Goal: Task Accomplishment & Management: Complete application form

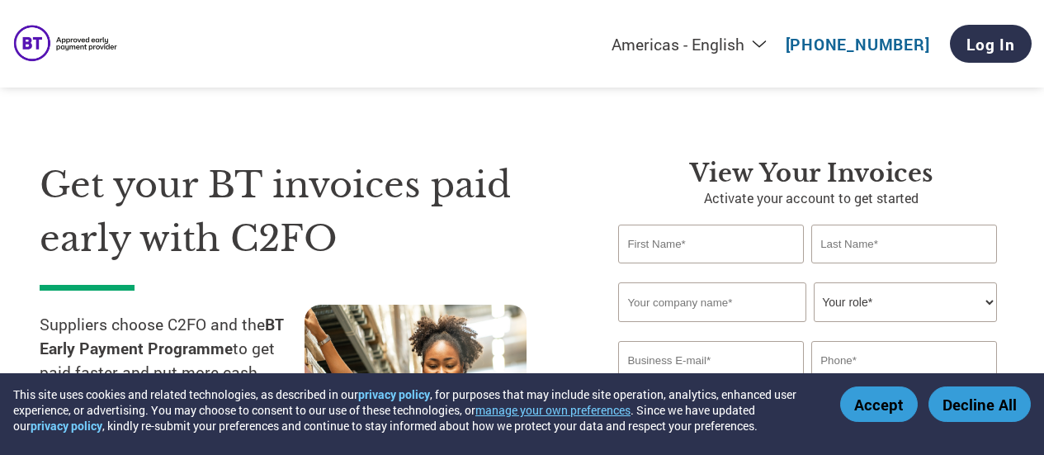
select select "en-[GEOGRAPHIC_DATA]"
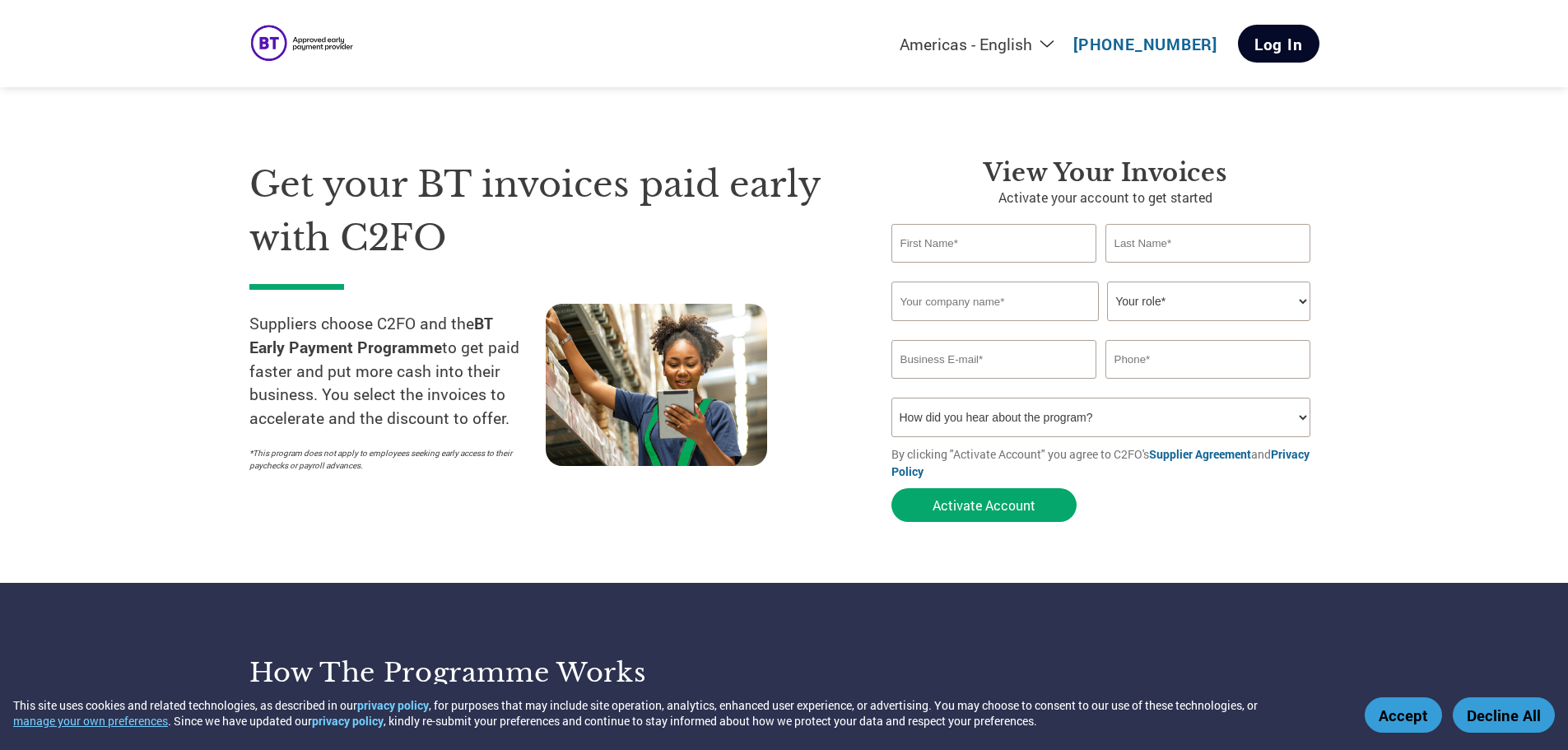
click at [1040, 40] on link "Log In" at bounding box center [1279, 44] width 82 height 38
select select "en-[GEOGRAPHIC_DATA]"
click at [947, 247] on input "text" at bounding box center [994, 243] width 205 height 39
type input "[PERSON_NAME]"
type input "Tan"
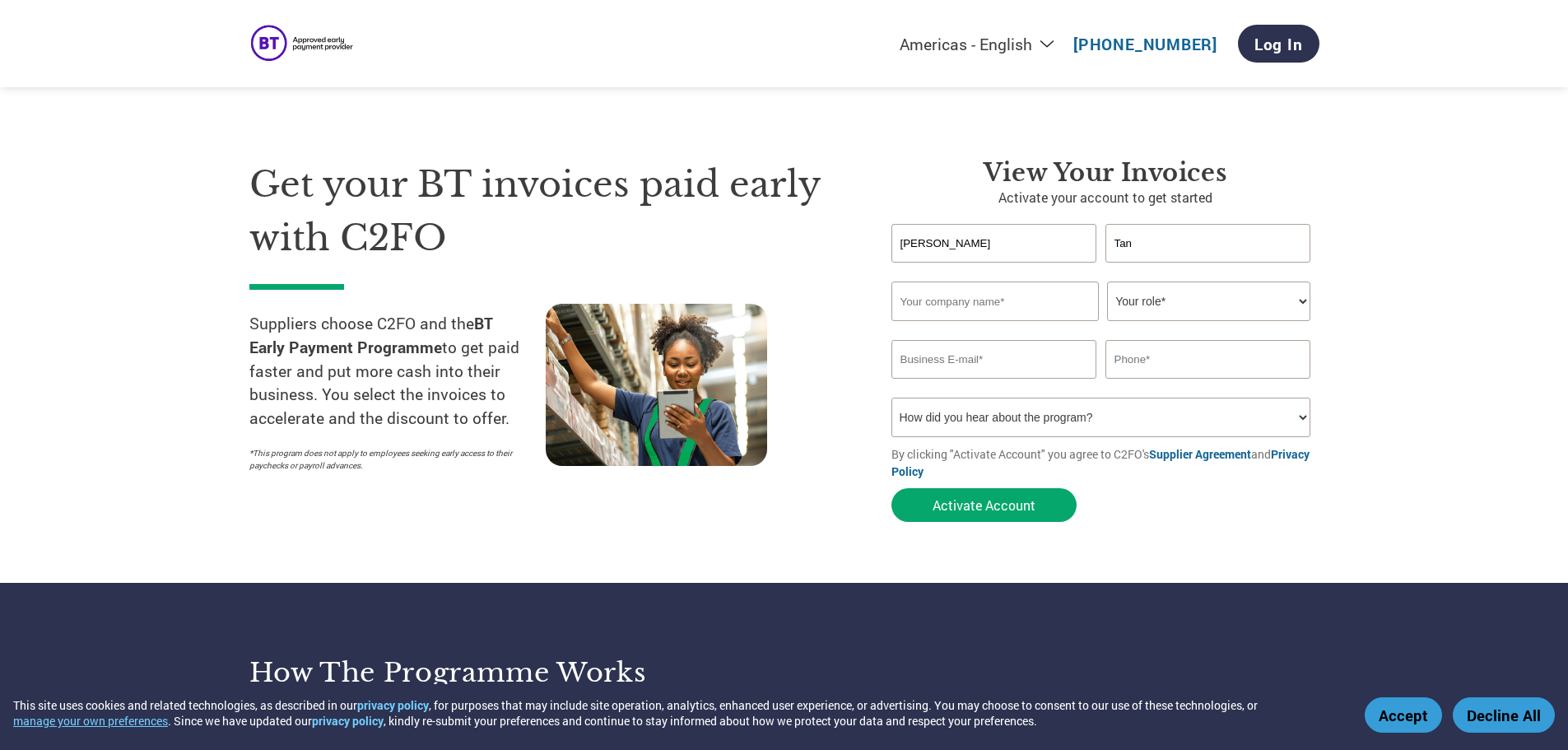
type input "Grayling"
type input "[EMAIL_ADDRESS][DOMAIN_NAME]"
type input "98800375"
click at [1162, 300] on select "Your role* CFO Controller Credit Manager Finance Director Treasurer CEO Preside…" at bounding box center [1209, 301] width 203 height 40
select select "CEO"
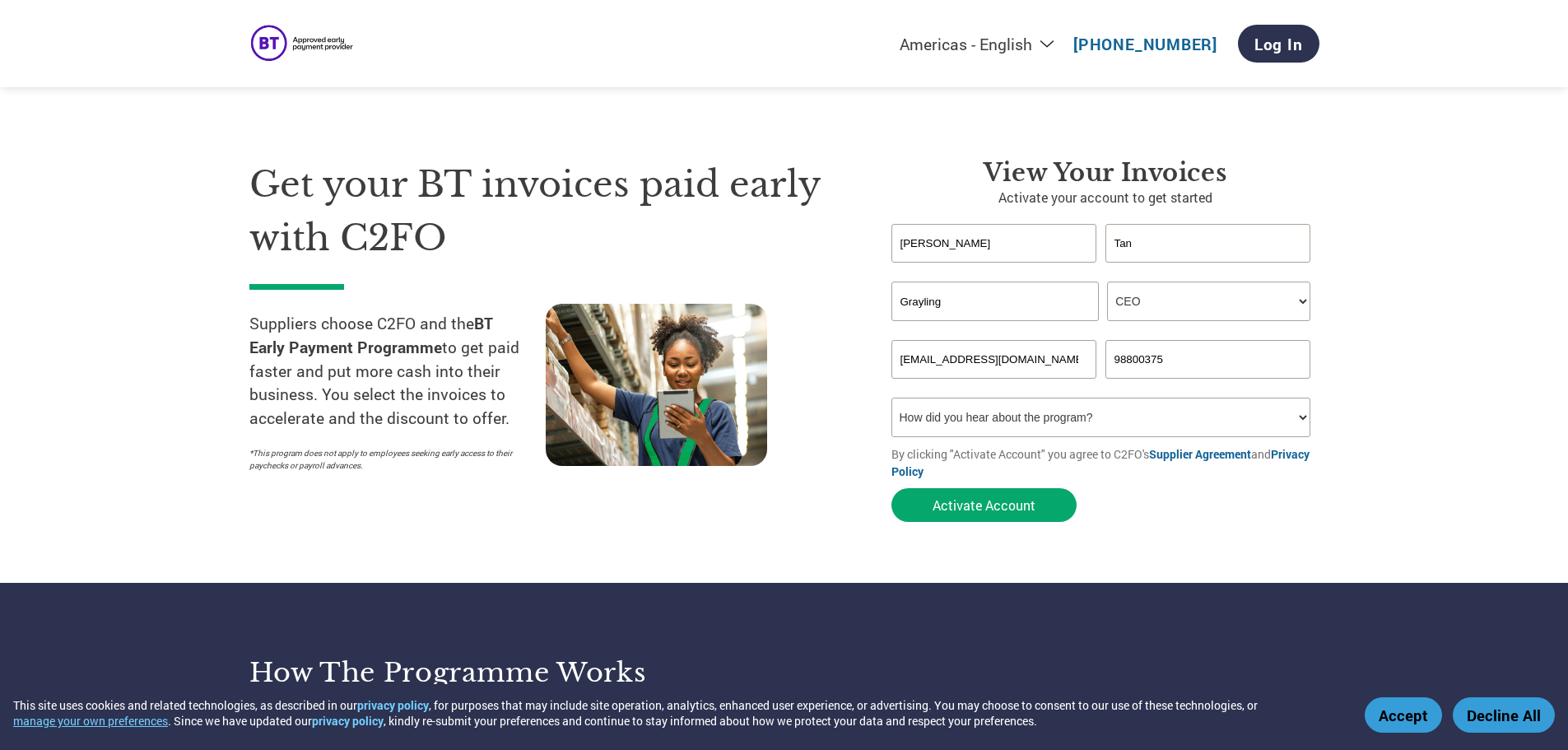
click at [1107, 281] on select "Your role* CFO Controller Credit Manager Finance Director Treasurer CEO Preside…" at bounding box center [1209, 301] width 203 height 40
click at [1018, 364] on input "[EMAIL_ADDRESS][DOMAIN_NAME]" at bounding box center [994, 359] width 205 height 39
type input "[PERSON_NAME][EMAIL_ADDRESS][DOMAIN_NAME]"
click at [1176, 416] on select "How did you hear about the program? Received a letter Email Social Media Online…" at bounding box center [1101, 418] width 420 height 40
select select "Email"
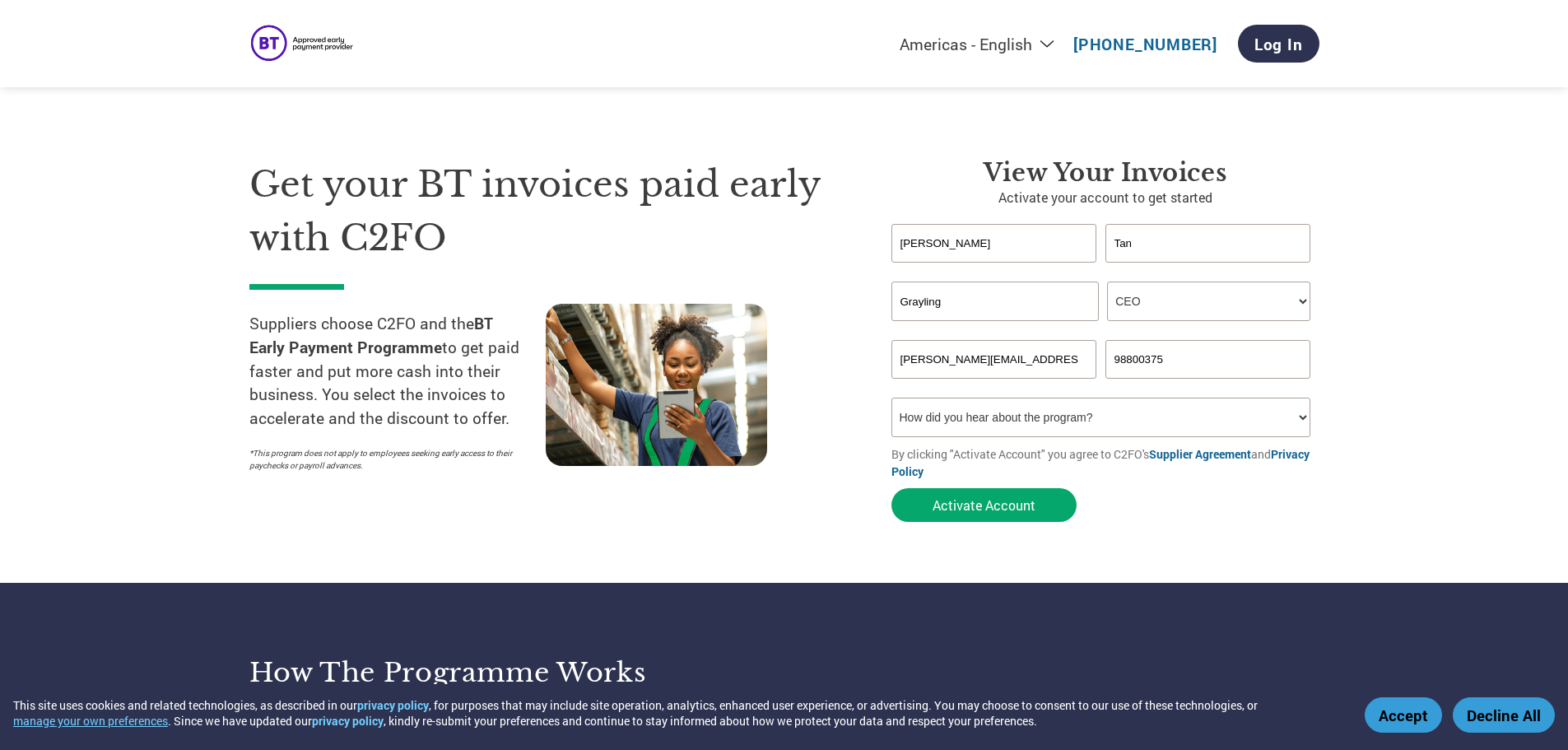
click at [892, 398] on select "How did you hear about the program? Received a letter Email Social Media Online…" at bounding box center [1101, 418] width 420 height 40
click at [980, 490] on button "Activate Account" at bounding box center [984, 505] width 186 height 34
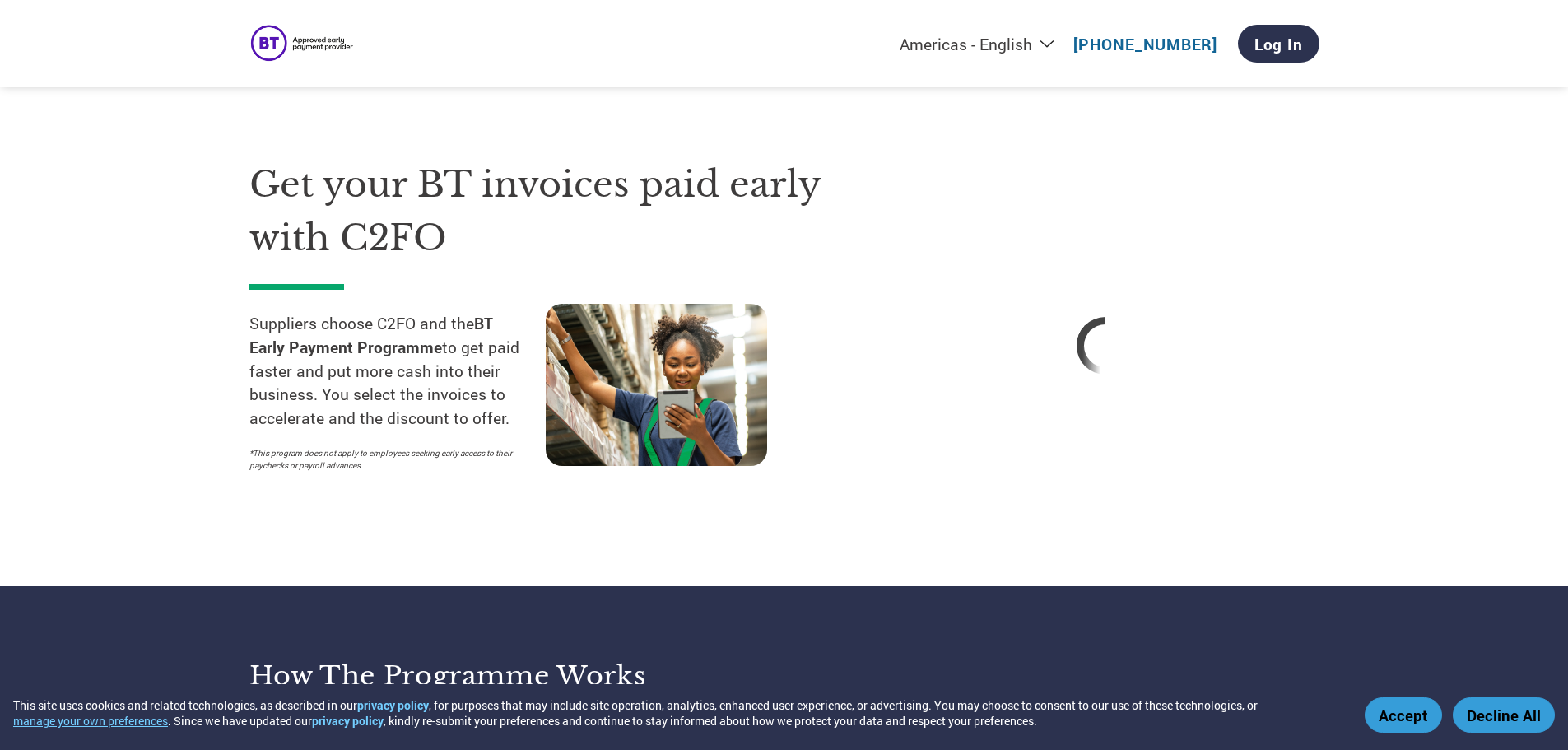
select select "en-[GEOGRAPHIC_DATA]"
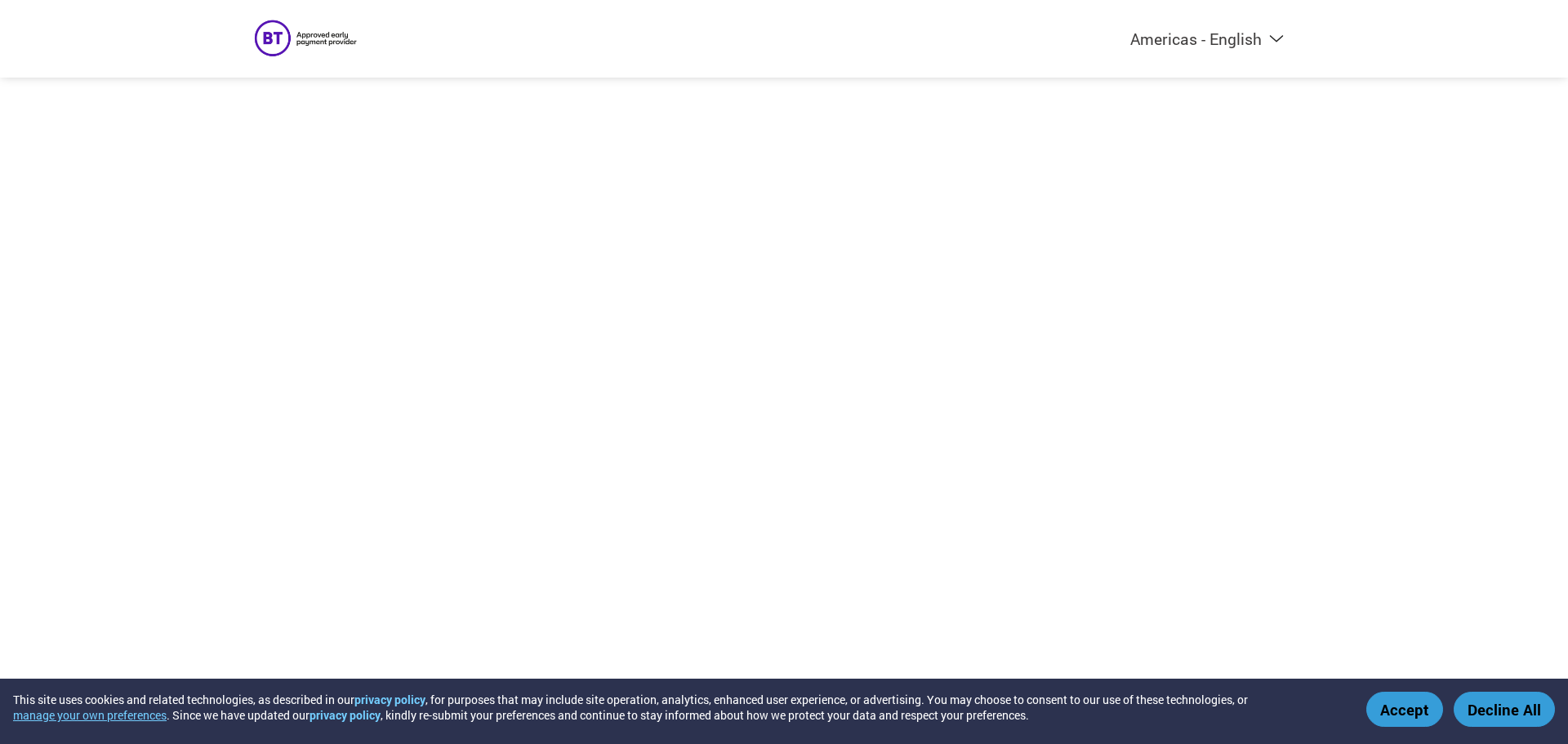
select select "en-[GEOGRAPHIC_DATA]"
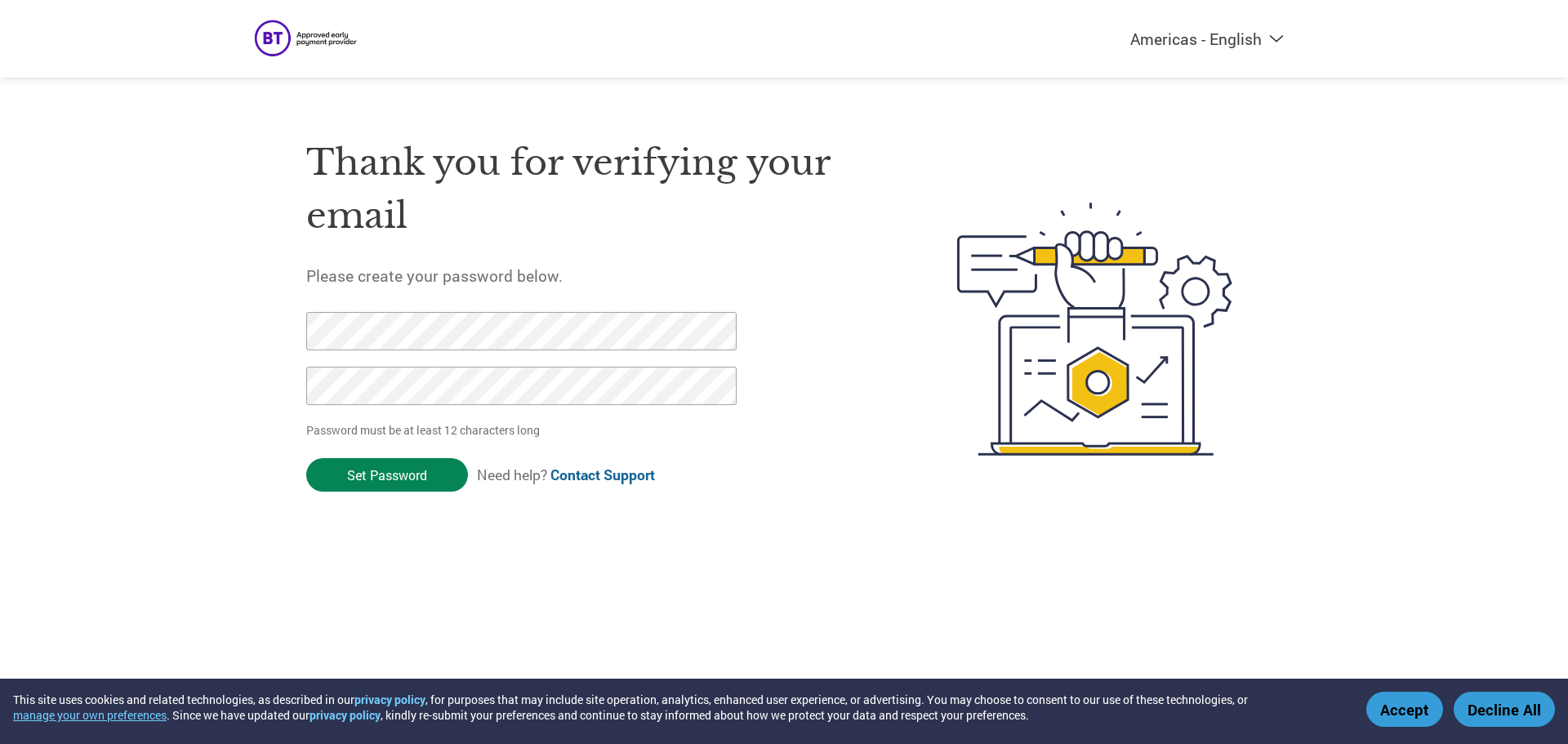
click at [374, 476] on input "Set Password" at bounding box center [387, 475] width 161 height 34
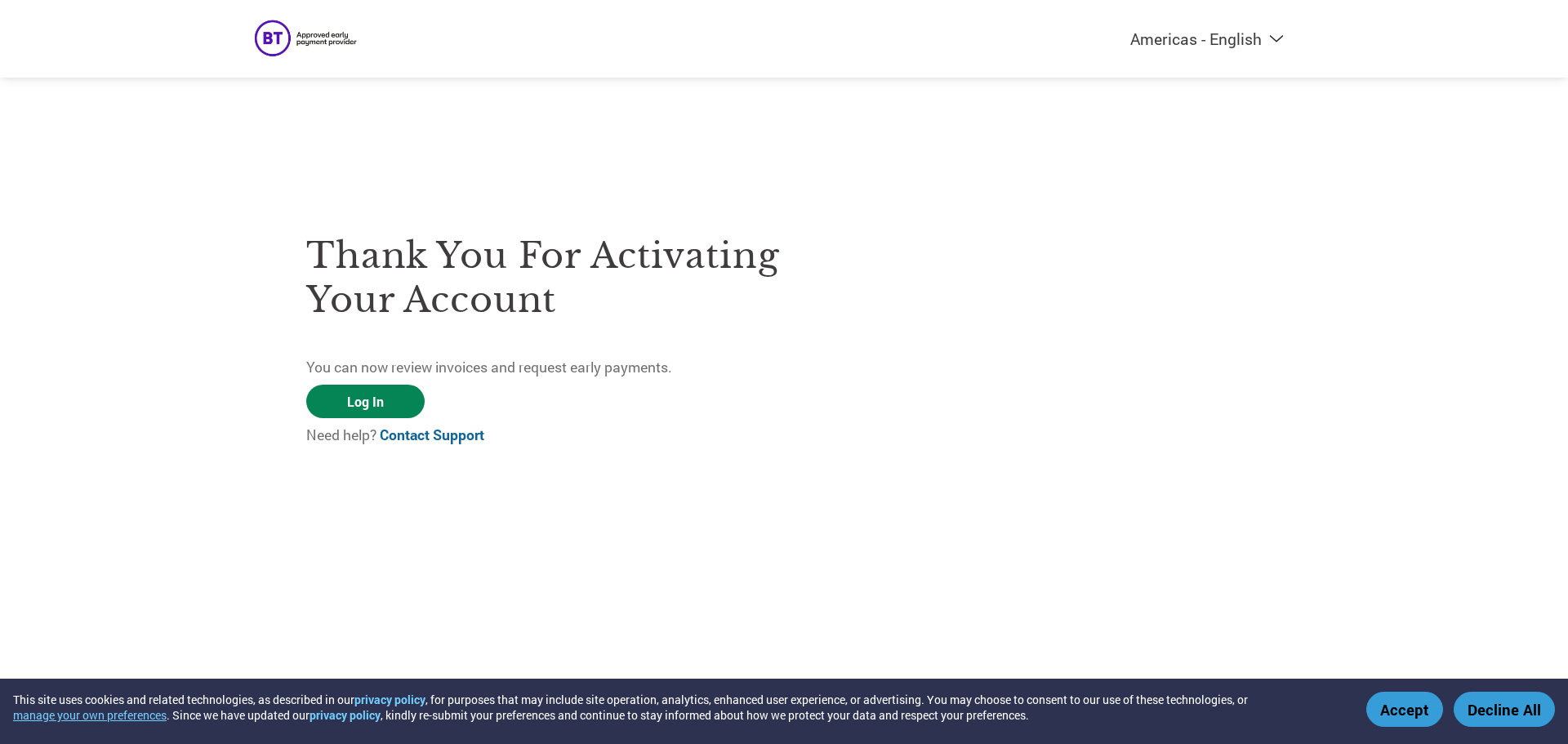
click at [381, 403] on link "Log In" at bounding box center [366, 402] width 119 height 34
